Goal: Information Seeking & Learning: Check status

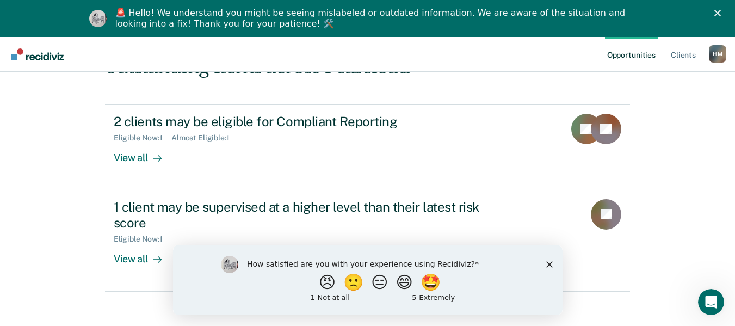
scroll to position [105, 0]
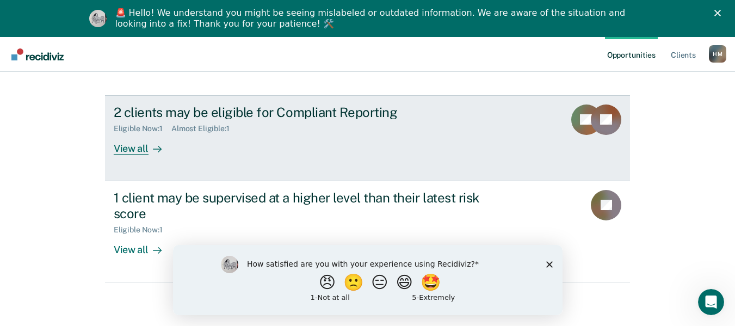
click at [123, 150] on div "View all" at bounding box center [144, 143] width 61 height 21
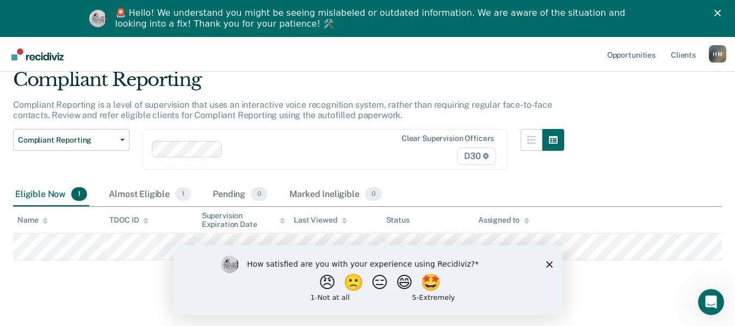
scroll to position [56, 0]
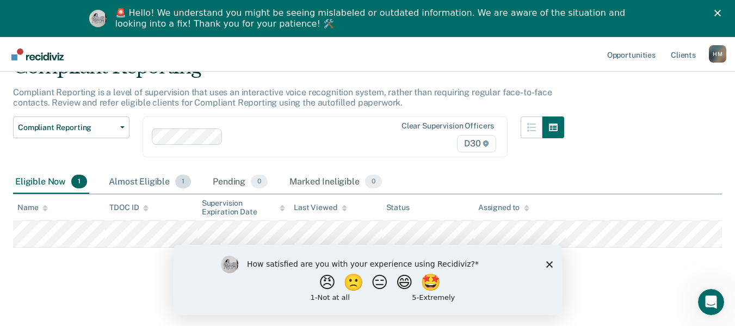
click at [159, 180] on div "Almost Eligible 1" at bounding box center [150, 182] width 87 height 24
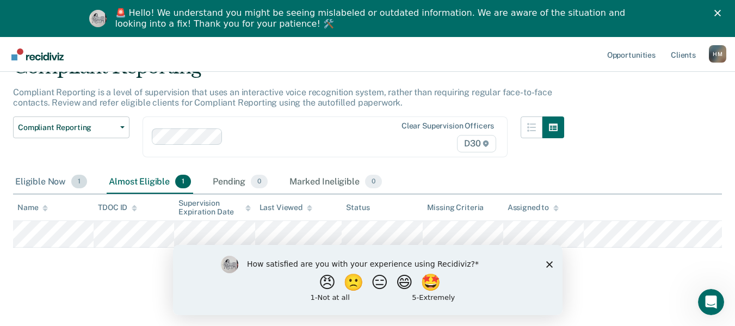
click at [45, 176] on div "Eligible Now 1" at bounding box center [51, 182] width 76 height 24
